Goal: Transaction & Acquisition: Subscribe to service/newsletter

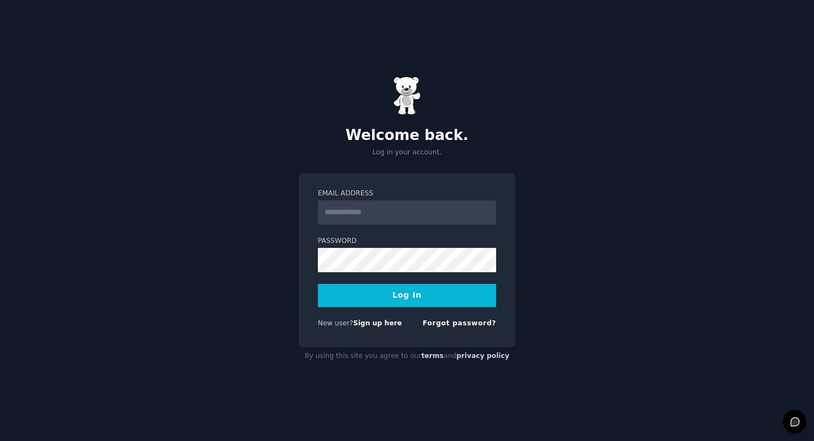
click at [342, 218] on input "Email Address" at bounding box center [407, 212] width 178 height 24
type input "**********"
click at [406, 300] on button "Log In" at bounding box center [407, 295] width 178 height 23
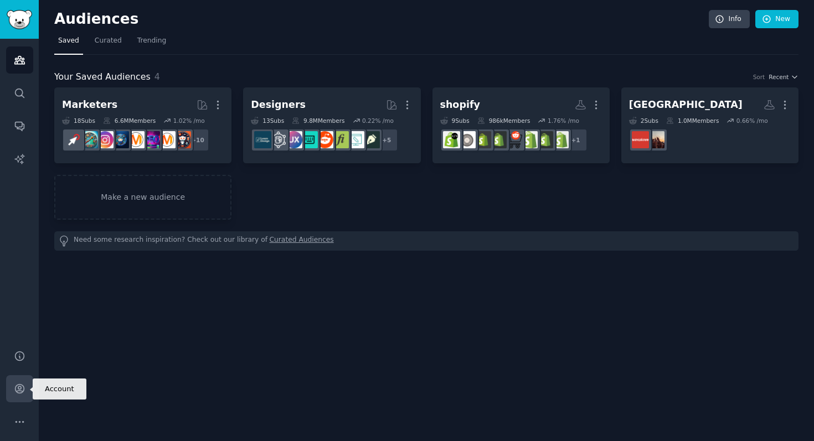
click at [23, 392] on icon "Sidebar" at bounding box center [20, 389] width 12 height 12
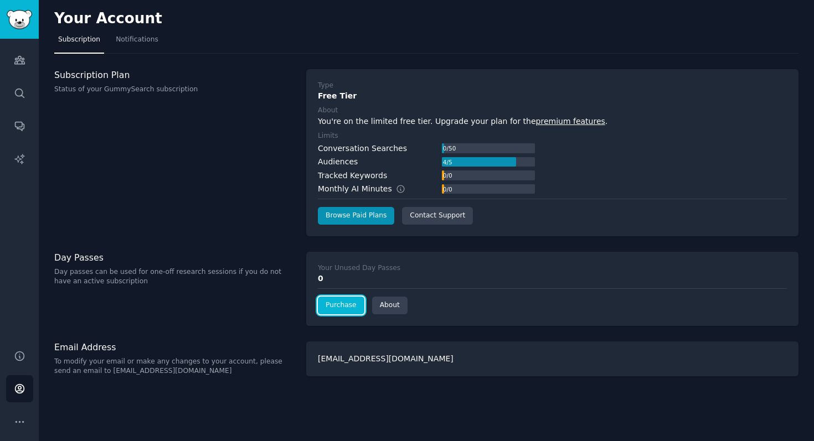
click at [338, 304] on link "Purchase" at bounding box center [341, 306] width 46 height 18
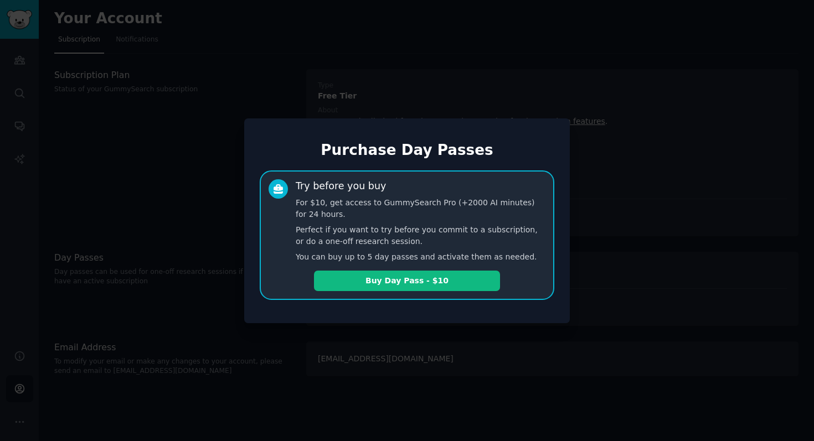
click at [186, 328] on div at bounding box center [407, 220] width 814 height 441
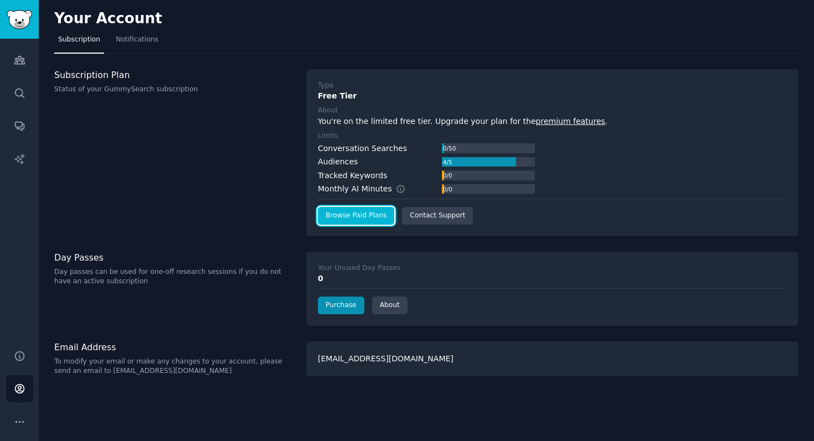
click at [364, 218] on link "Browse Paid Plans" at bounding box center [356, 216] width 76 height 18
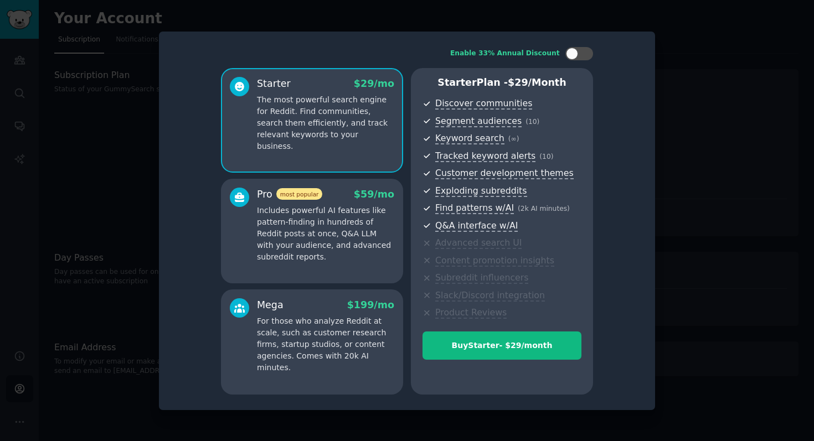
click at [339, 356] on p "For those who analyze Reddit at scale, such as customer research firms, startup…" at bounding box center [325, 344] width 137 height 58
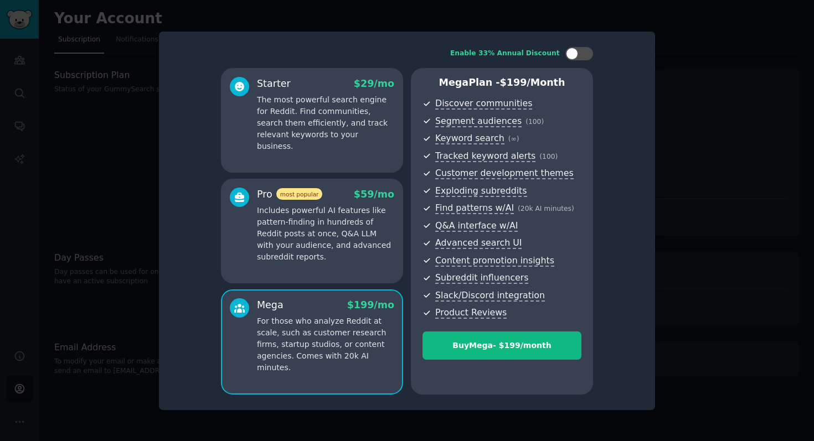
click at [325, 249] on p "Includes powerful AI features like pattern-finding in hundreds of Reddit posts …" at bounding box center [325, 234] width 137 height 58
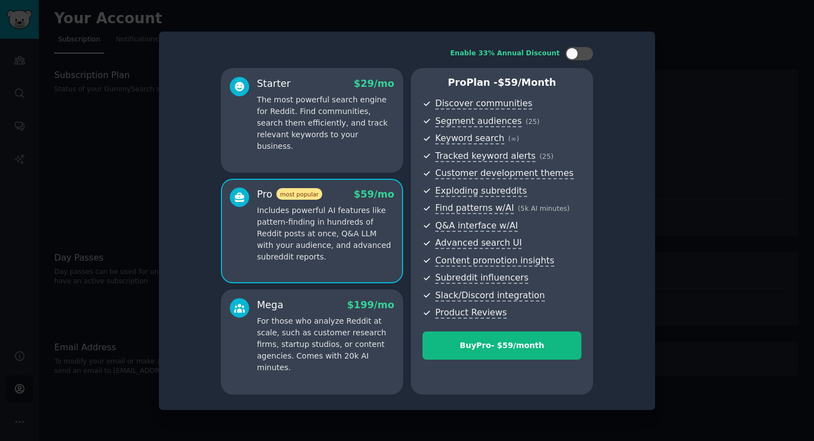
click at [306, 142] on div "Starter $ 29 /mo The most powerful search engine for Reddit. Find communities, …" at bounding box center [312, 120] width 182 height 105
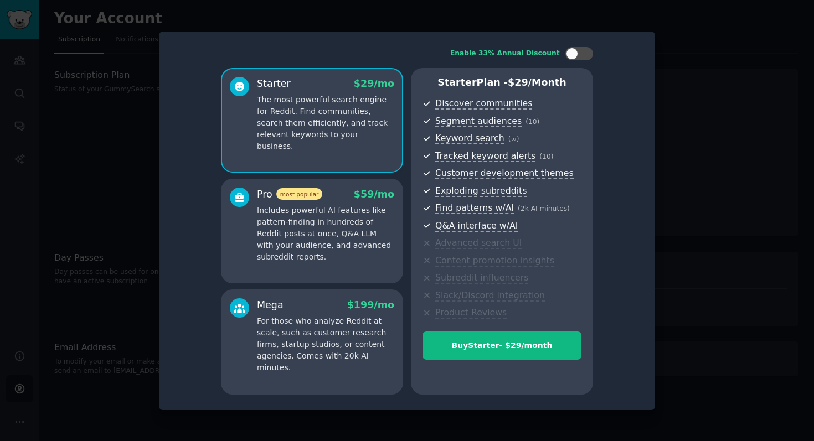
click at [85, 165] on div at bounding box center [407, 220] width 814 height 441
